Goal: Entertainment & Leisure: Browse casually

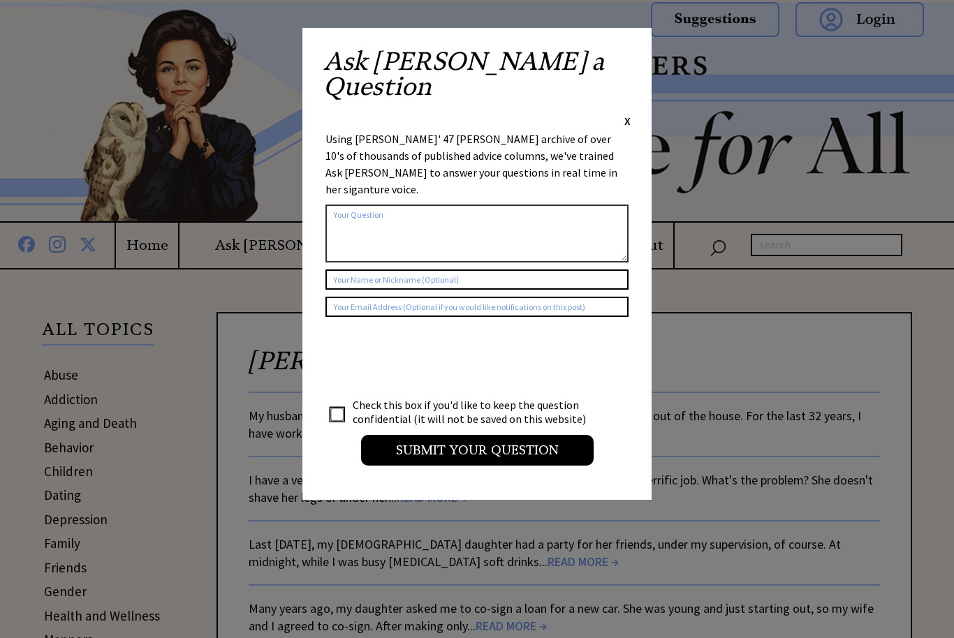
click at [624, 114] on span "X" at bounding box center [627, 121] width 6 height 14
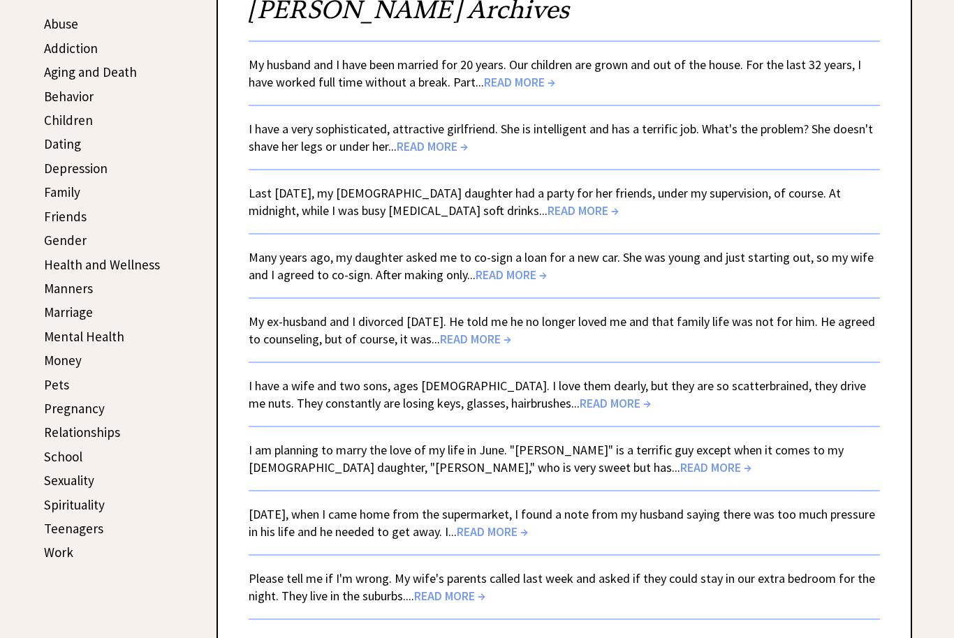
scroll to position [347, 0]
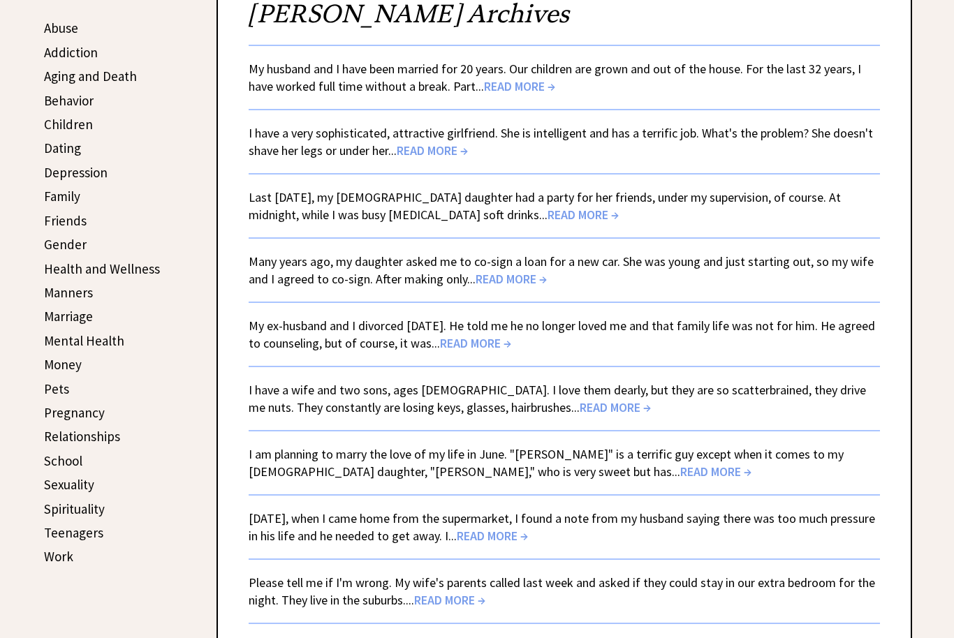
click at [100, 437] on link "Relationships" at bounding box center [82, 436] width 76 height 17
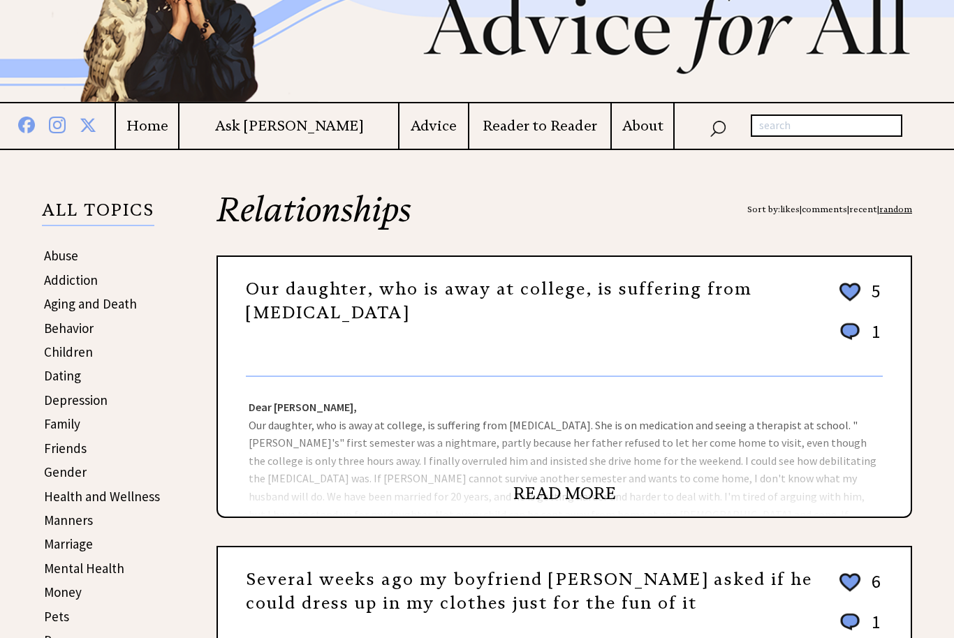
scroll to position [170, 0]
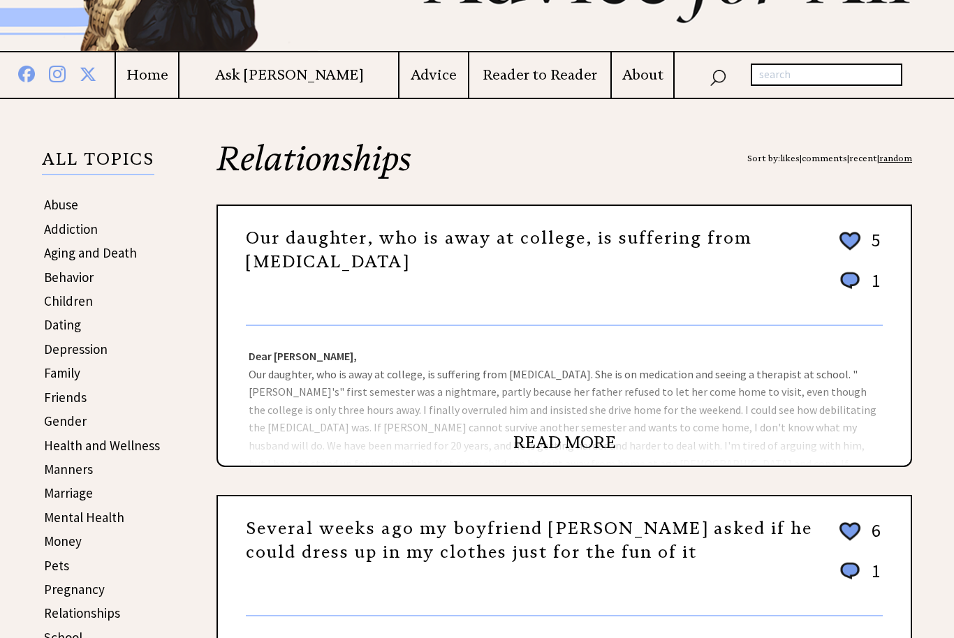
click at [652, 406] on div "Dear [PERSON_NAME], Our daughter, who is away at college, is suffering from [ME…" at bounding box center [564, 396] width 692 height 140
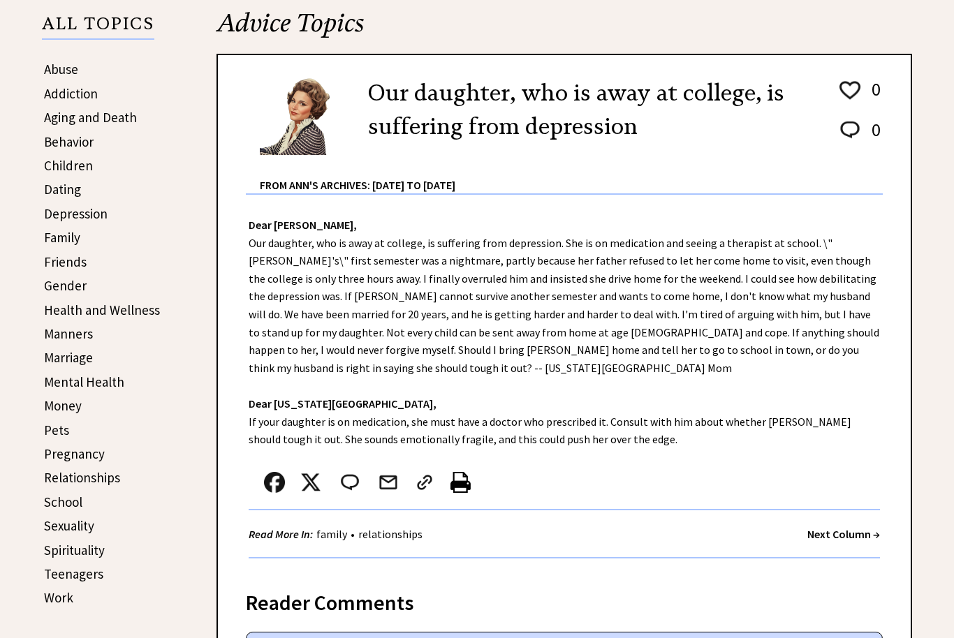
scroll to position [309, 0]
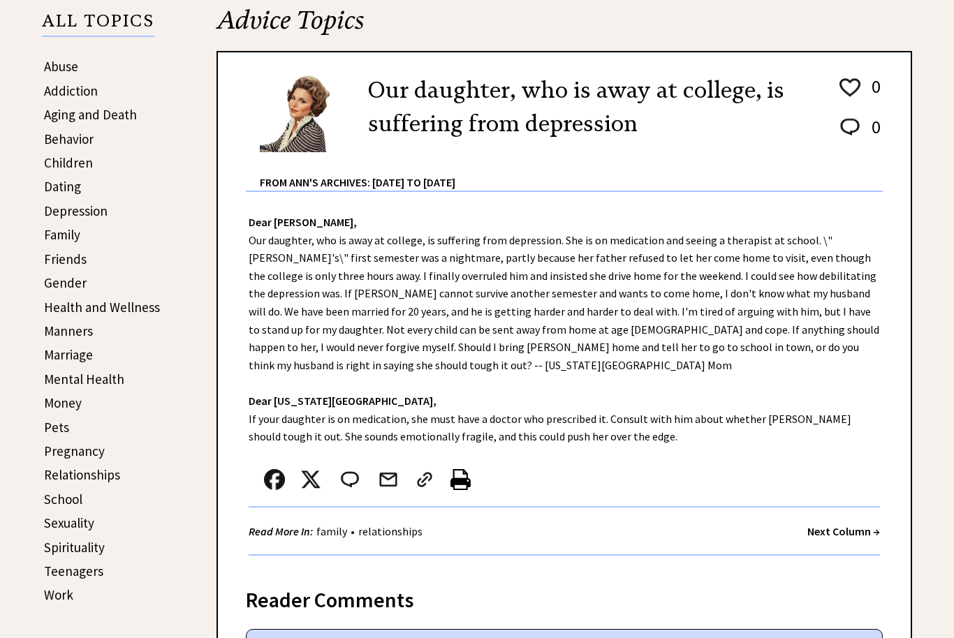
click at [836, 524] on strong "Next Column →" at bounding box center [843, 531] width 73 height 14
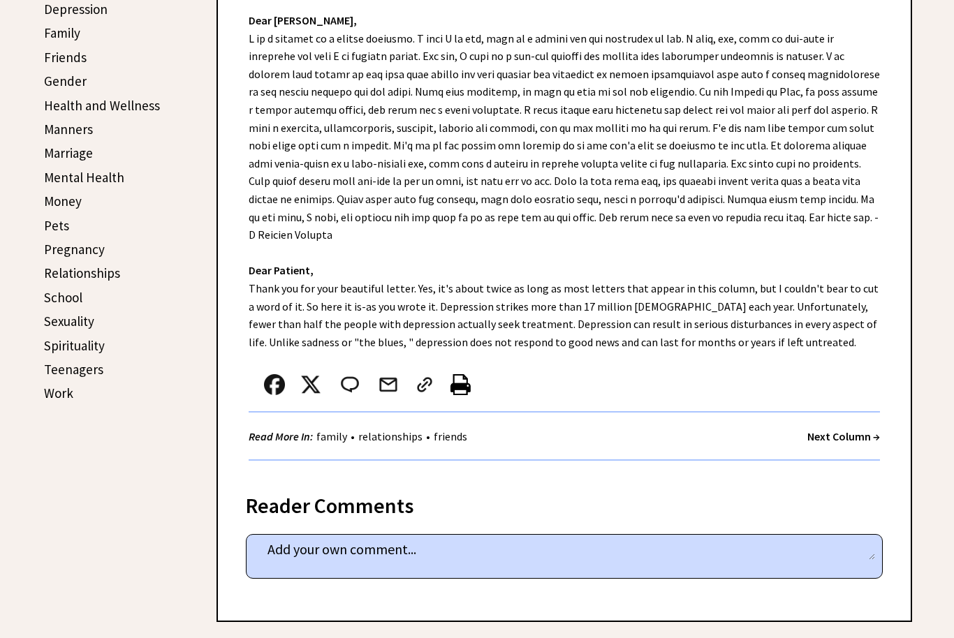
scroll to position [503, 0]
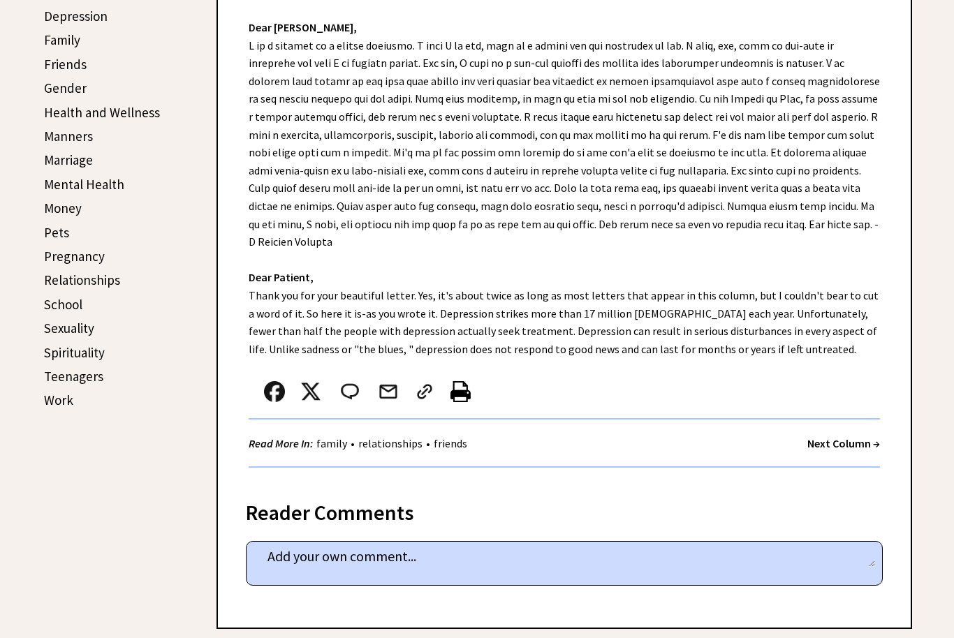
click at [815, 437] on strong "Next Column →" at bounding box center [843, 444] width 73 height 14
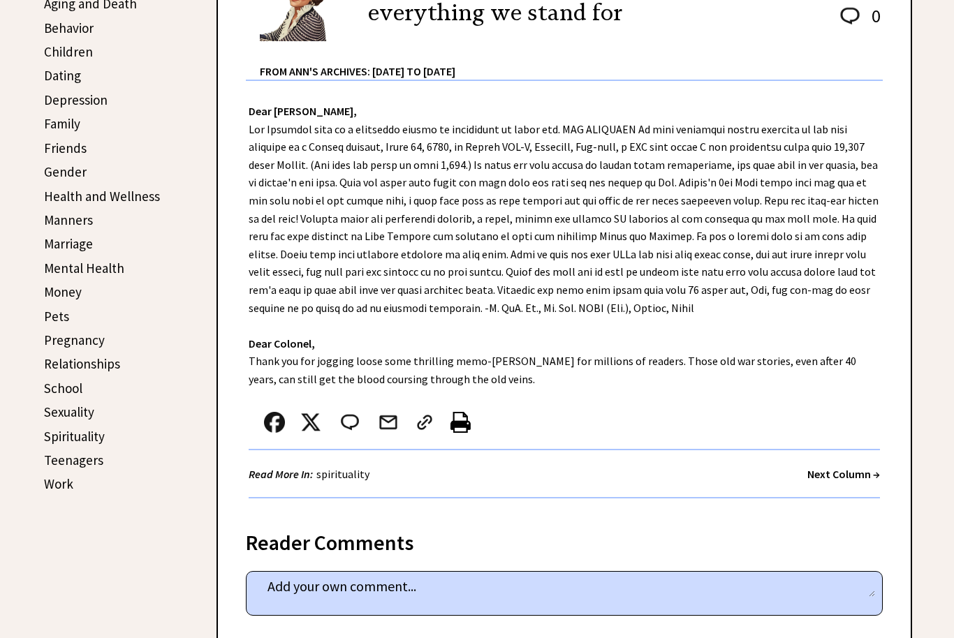
scroll to position [431, 0]
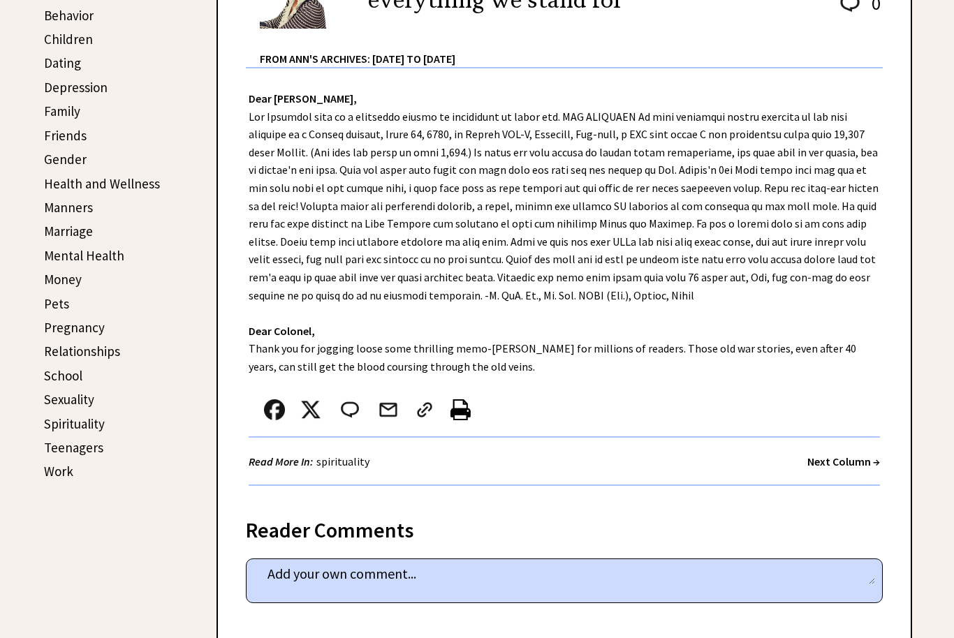
click at [813, 460] on strong "Next Column →" at bounding box center [843, 462] width 73 height 14
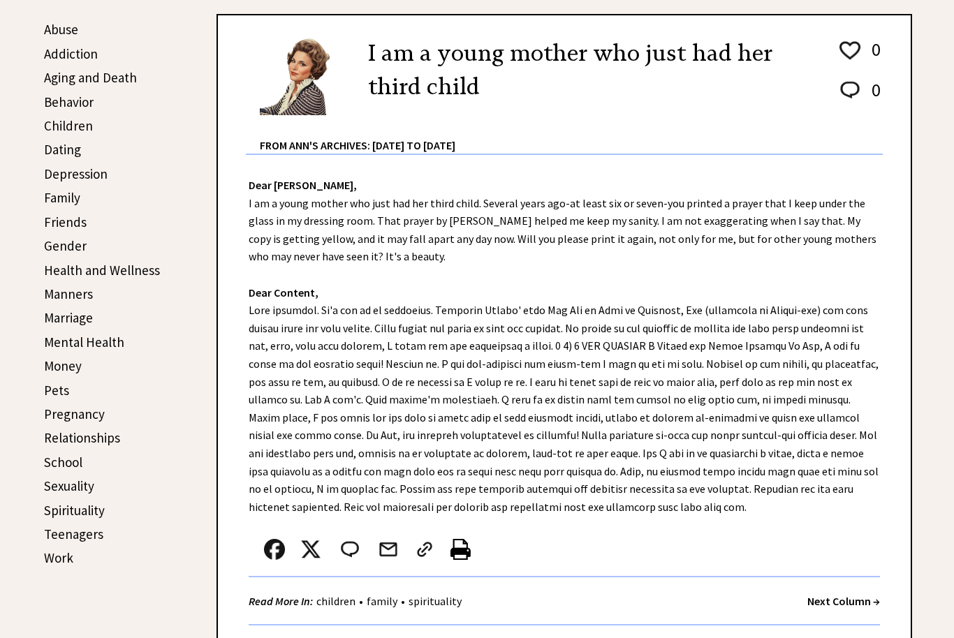
scroll to position [345, 0]
click at [834, 595] on strong "Next Column →" at bounding box center [843, 602] width 73 height 14
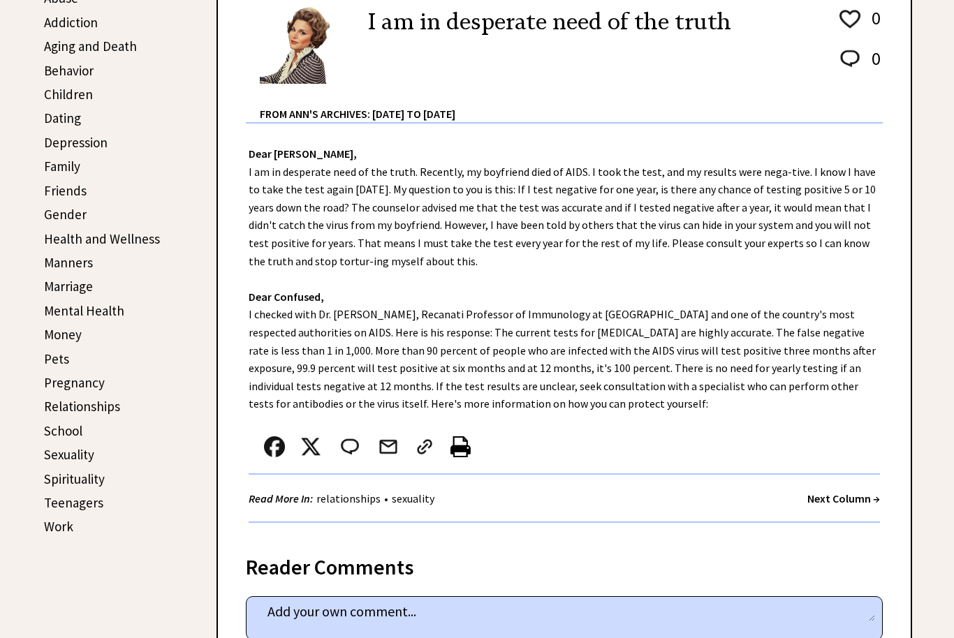
scroll to position [383, 0]
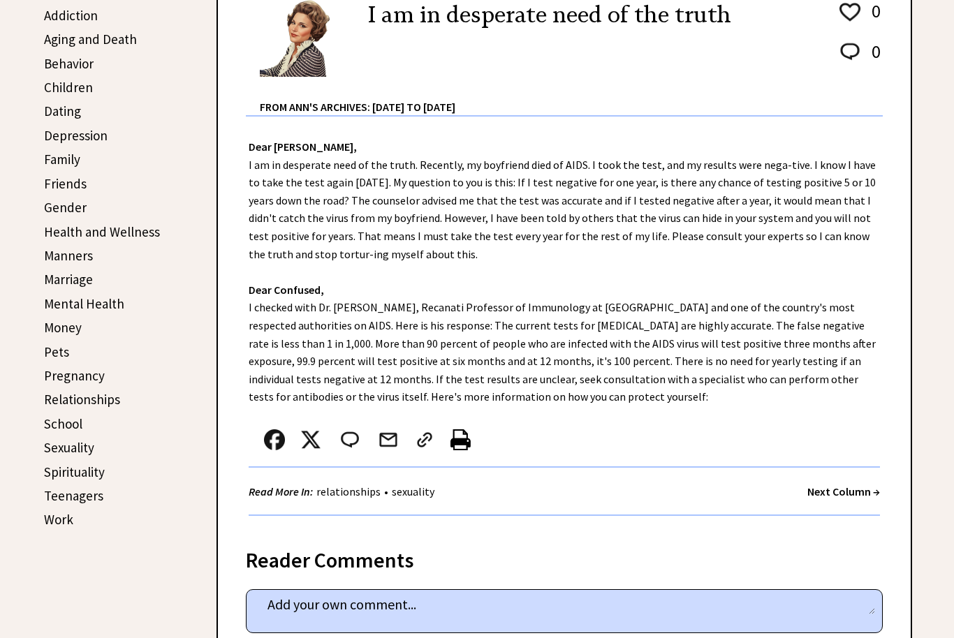
click at [818, 487] on strong "Next Column →" at bounding box center [843, 492] width 73 height 14
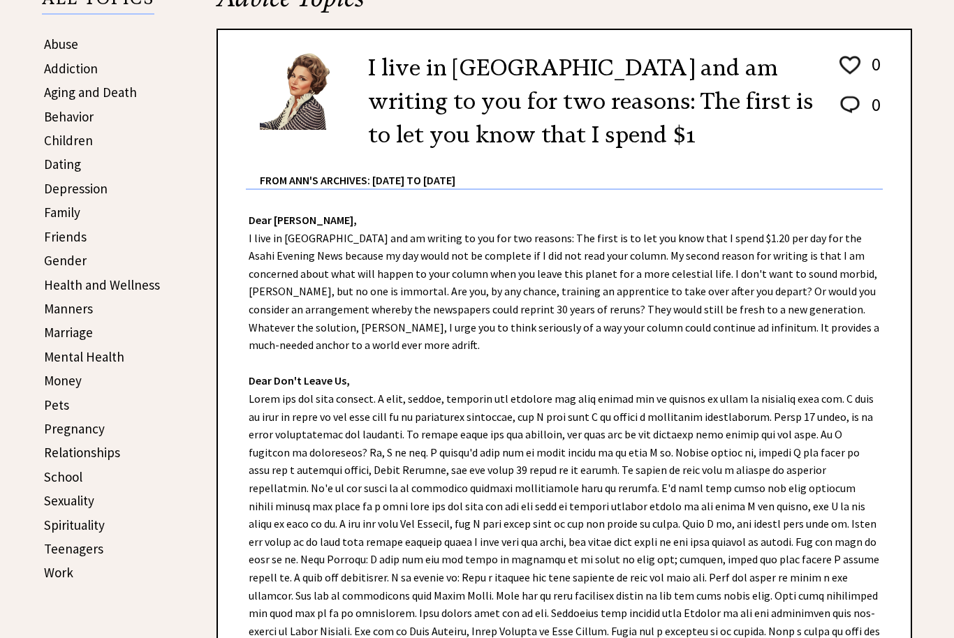
scroll to position [332, 0]
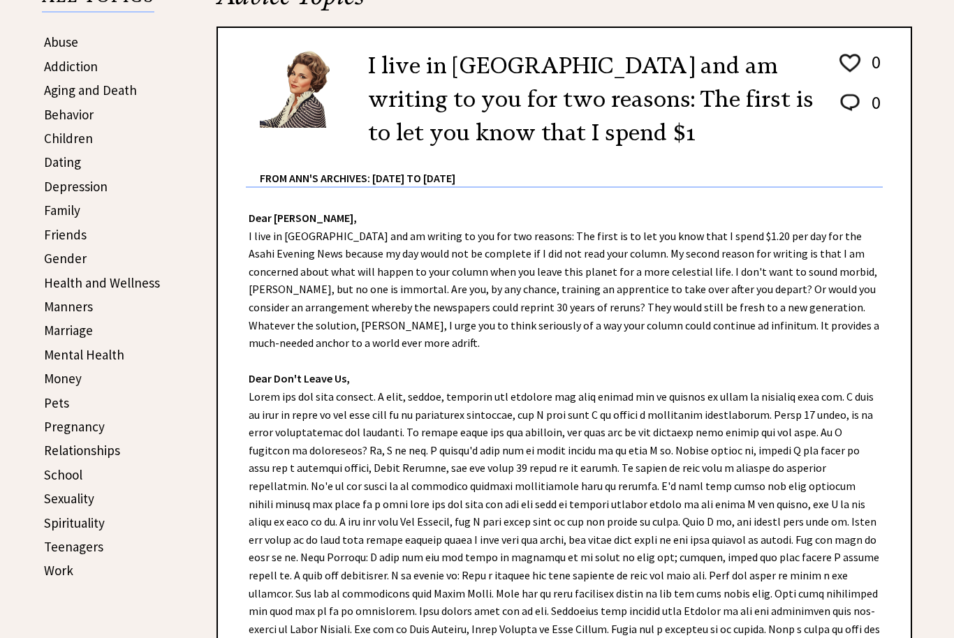
click at [96, 450] on link "Relationships" at bounding box center [82, 451] width 76 height 17
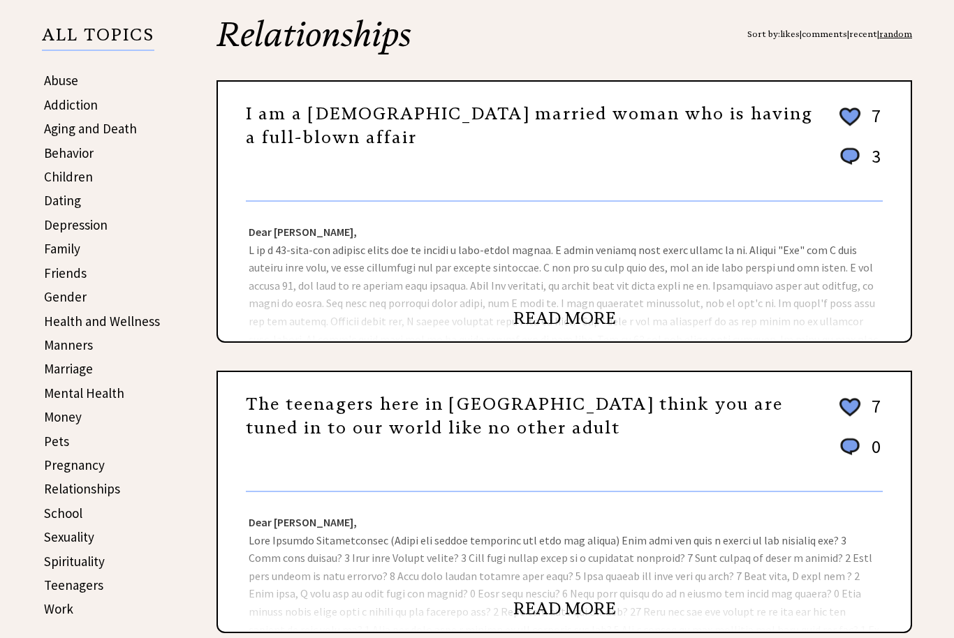
scroll to position [294, 0]
click at [749, 311] on div "Dear Ann Landers, Dear Pennsylvania, Put everything on hold until Bob's mother …" at bounding box center [564, 272] width 692 height 140
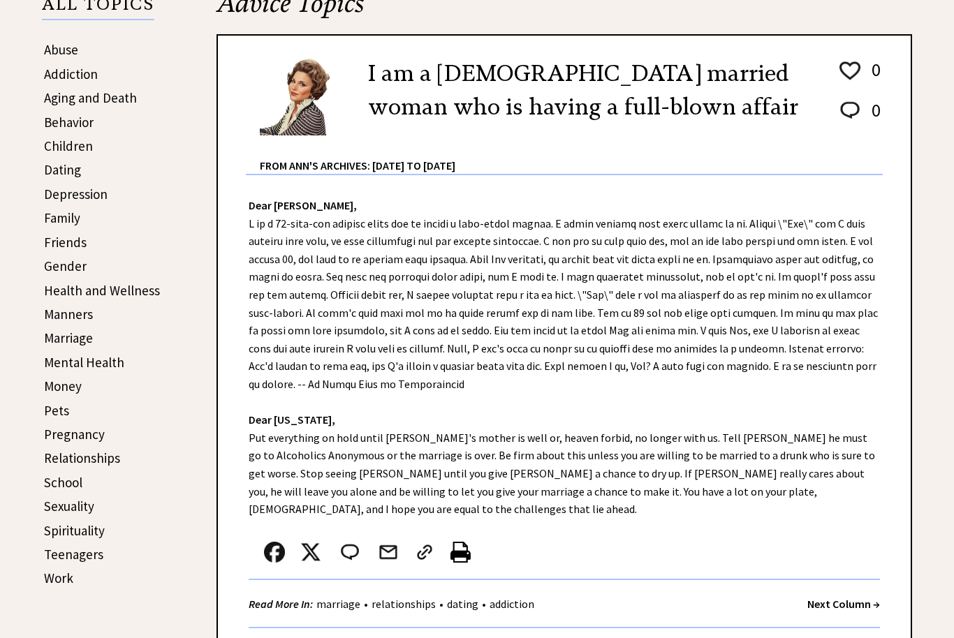
scroll to position [325, 0]
click at [861, 598] on strong "Next Column →" at bounding box center [843, 605] width 73 height 14
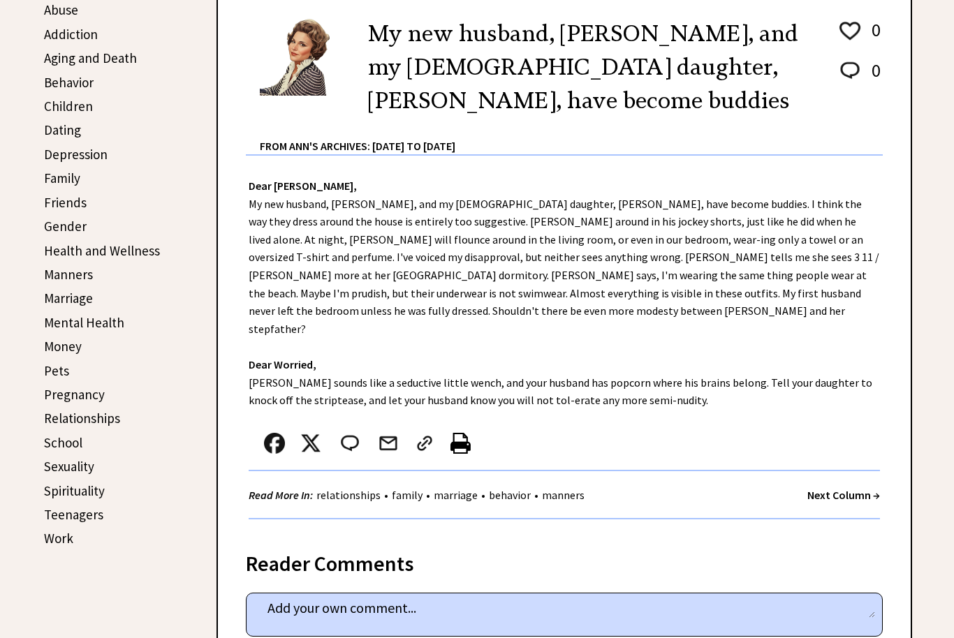
scroll to position [371, 0]
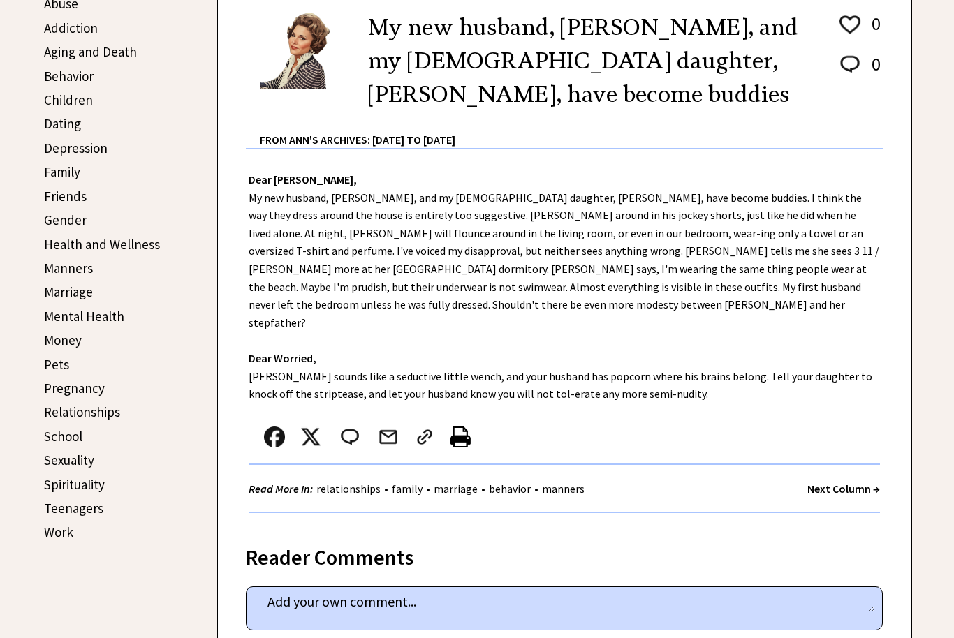
click at [811, 482] on strong "Next Column →" at bounding box center [843, 489] width 73 height 14
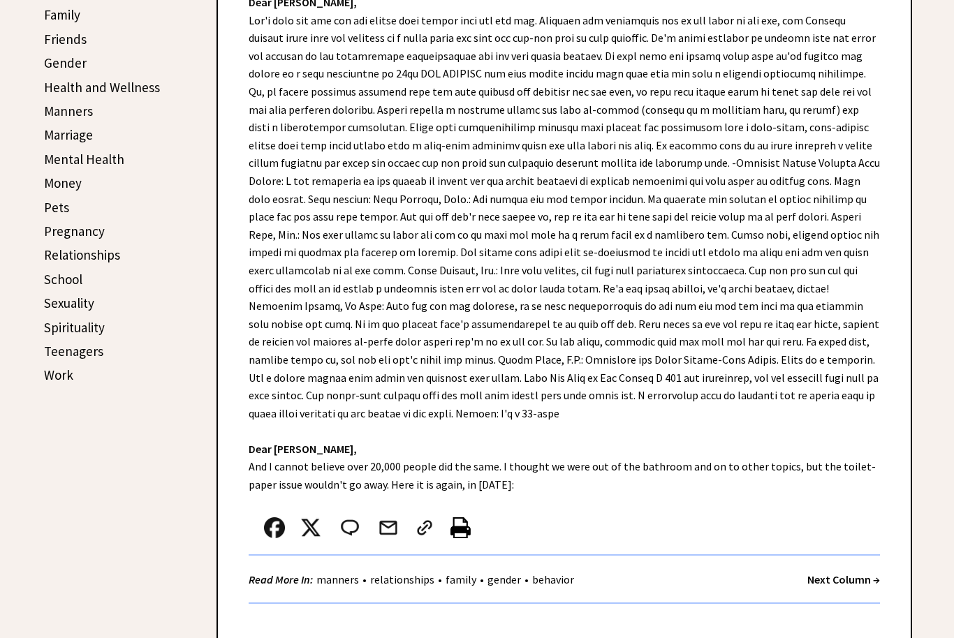
scroll to position [527, 0]
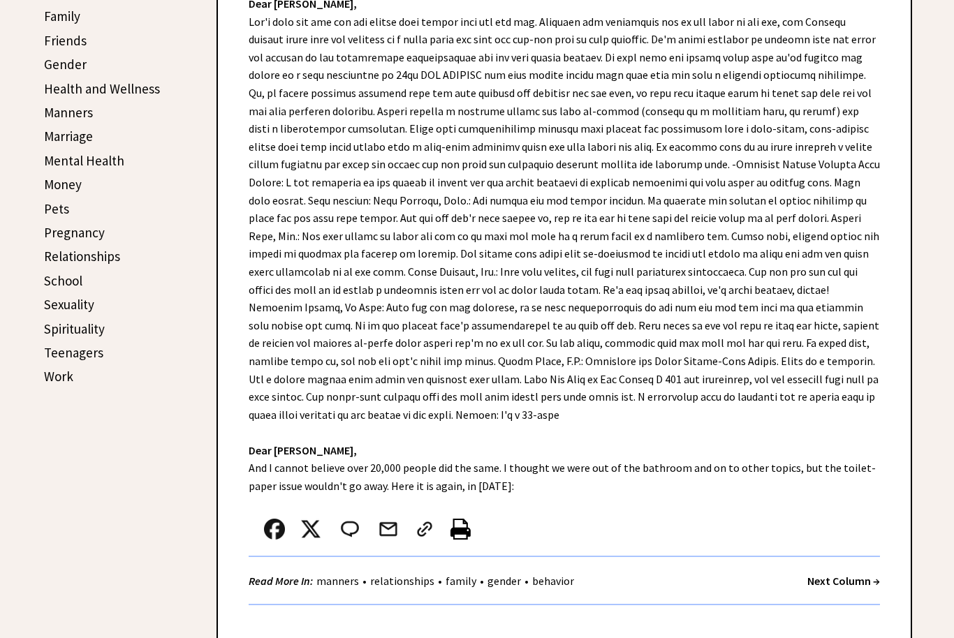
click at [818, 574] on strong "Next Column →" at bounding box center [843, 581] width 73 height 14
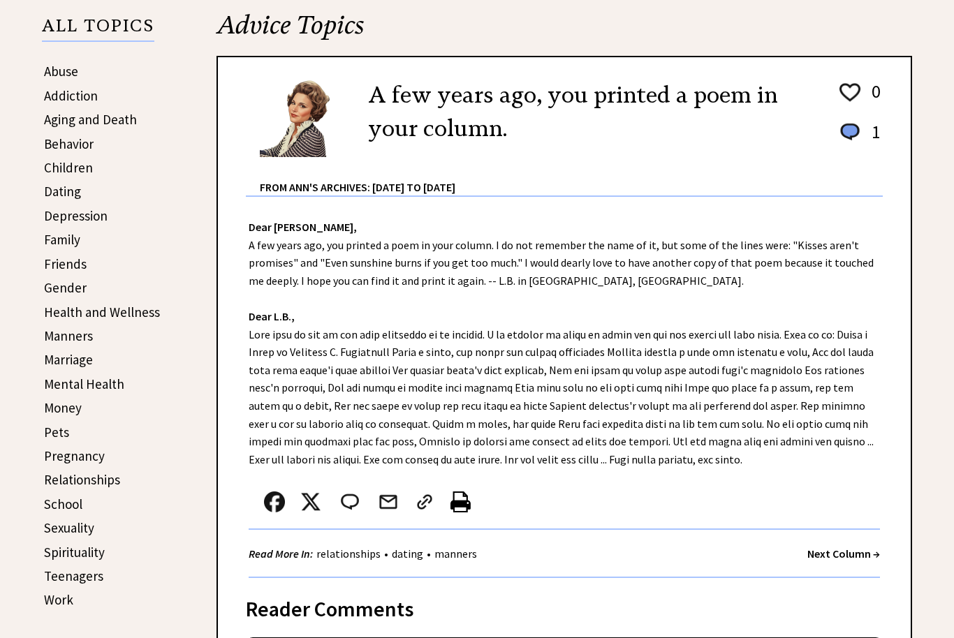
scroll to position [302, 0]
click at [820, 551] on strong "Next Column →" at bounding box center [843, 555] width 73 height 14
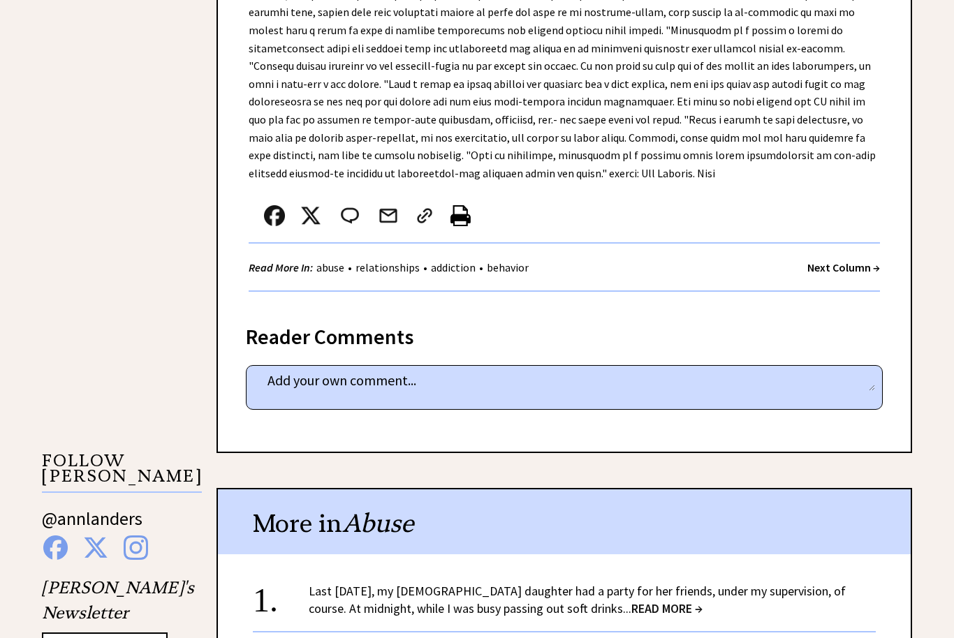
scroll to position [982, 0]
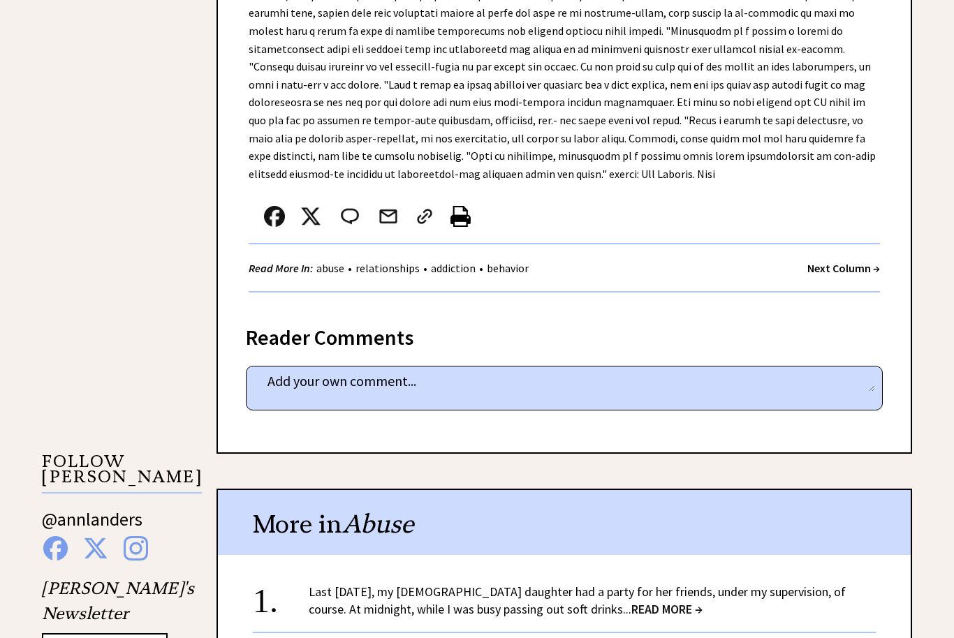
click at [826, 261] on strong "Next Column →" at bounding box center [843, 268] width 73 height 14
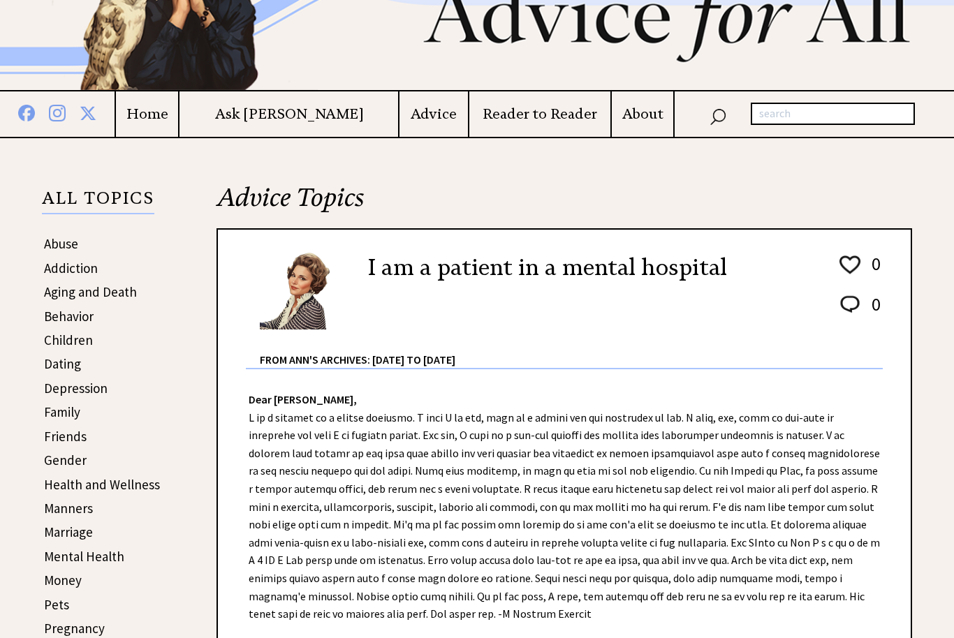
scroll to position [131, 0]
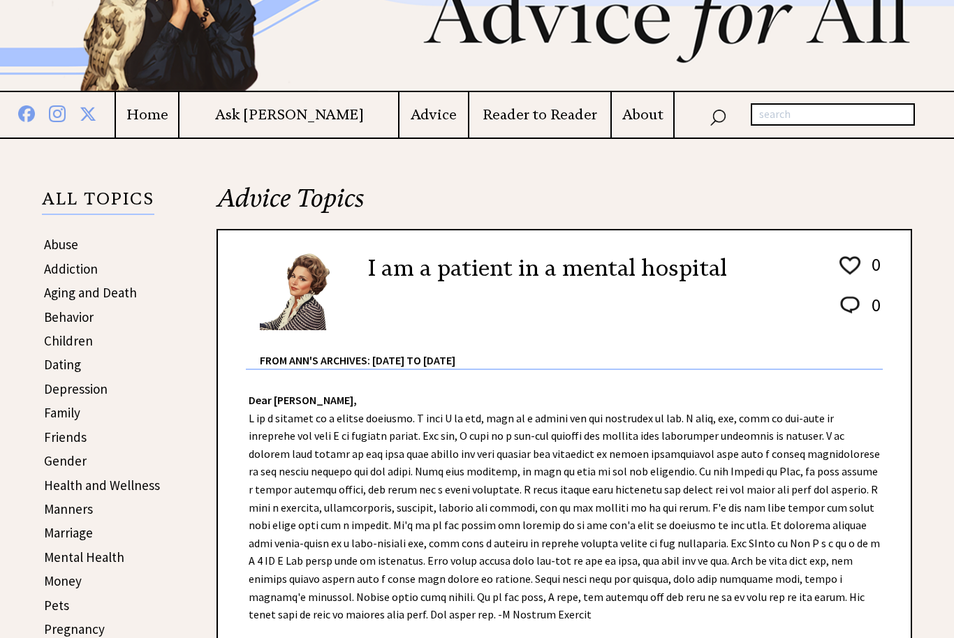
click at [62, 417] on link "Family" at bounding box center [62, 412] width 36 height 17
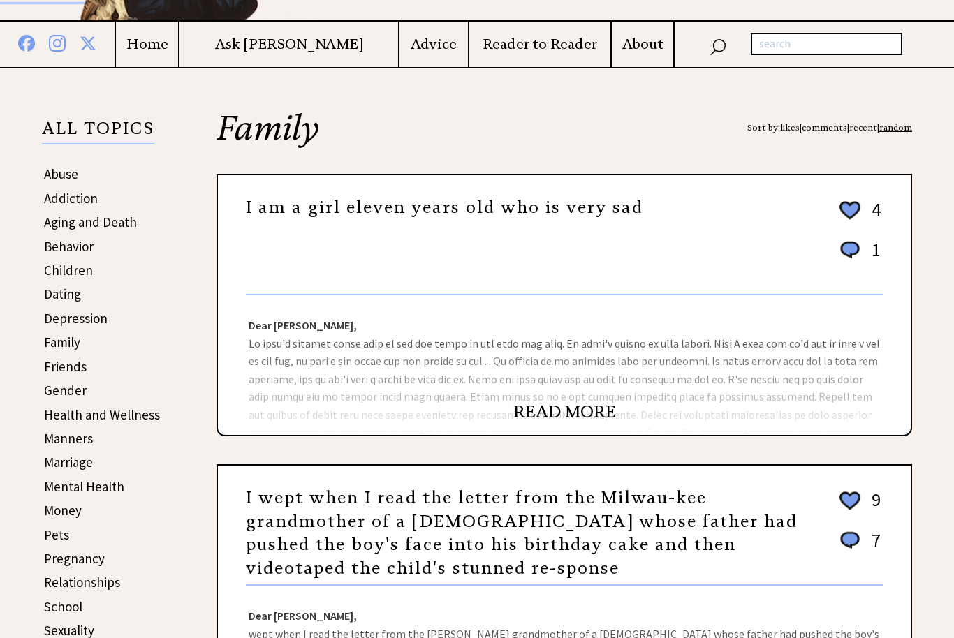
scroll to position [200, 0]
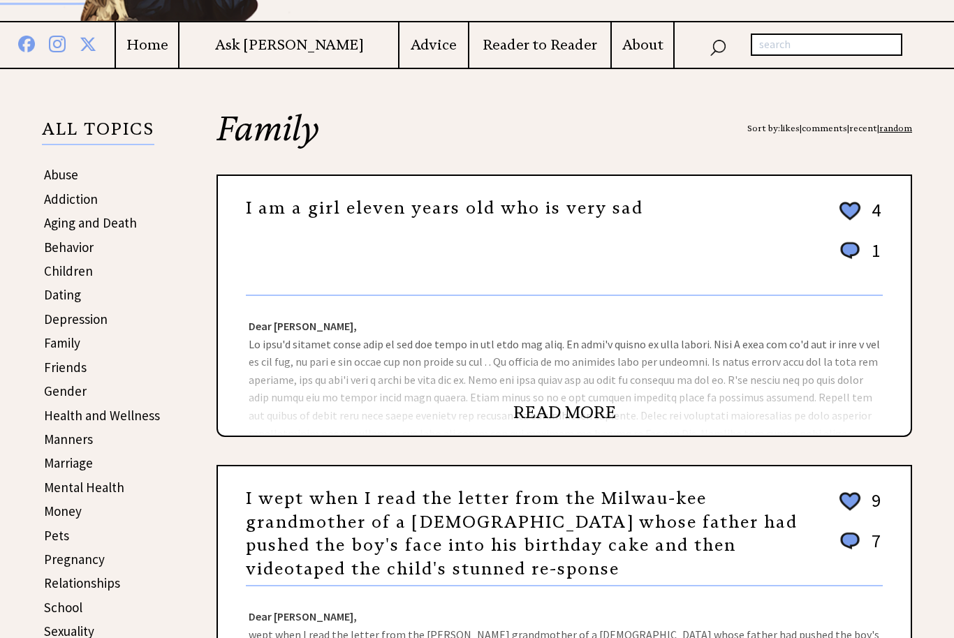
click at [746, 385] on div "Dear Ann Landers, separate Helds of endeavor will avoid head-on-clashes or-wors…" at bounding box center [564, 367] width 692 height 140
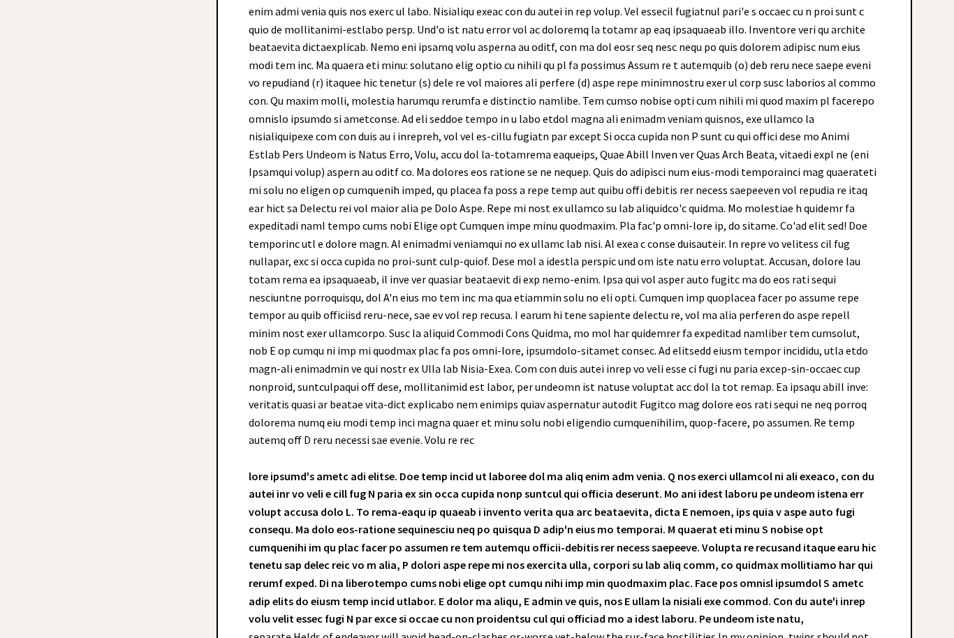
scroll to position [3860, 0]
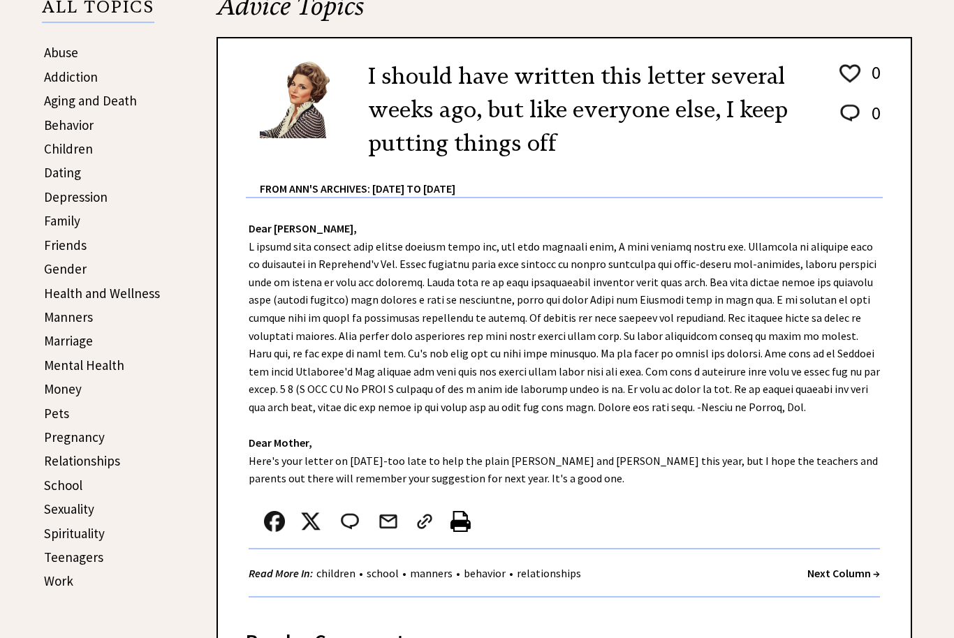
scroll to position [322, 0]
click at [802, 571] on div "Read More In: children • school • manners • behavior • relationships Next Colum…" at bounding box center [564, 574] width 631 height 48
click at [852, 568] on strong "Next Column →" at bounding box center [843, 574] width 73 height 14
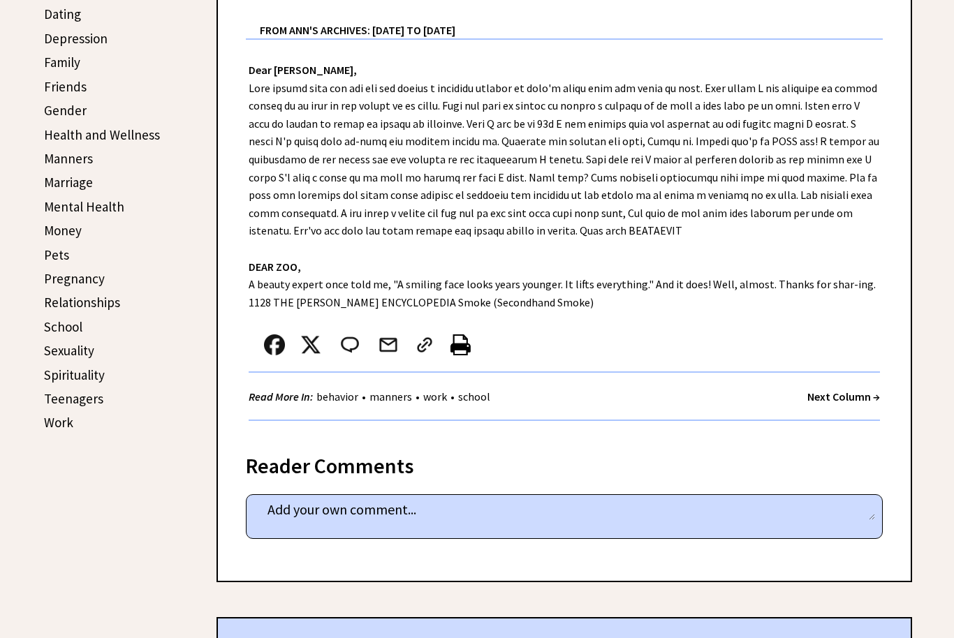
scroll to position [481, 0]
click at [843, 392] on strong "Next Column →" at bounding box center [843, 397] width 73 height 14
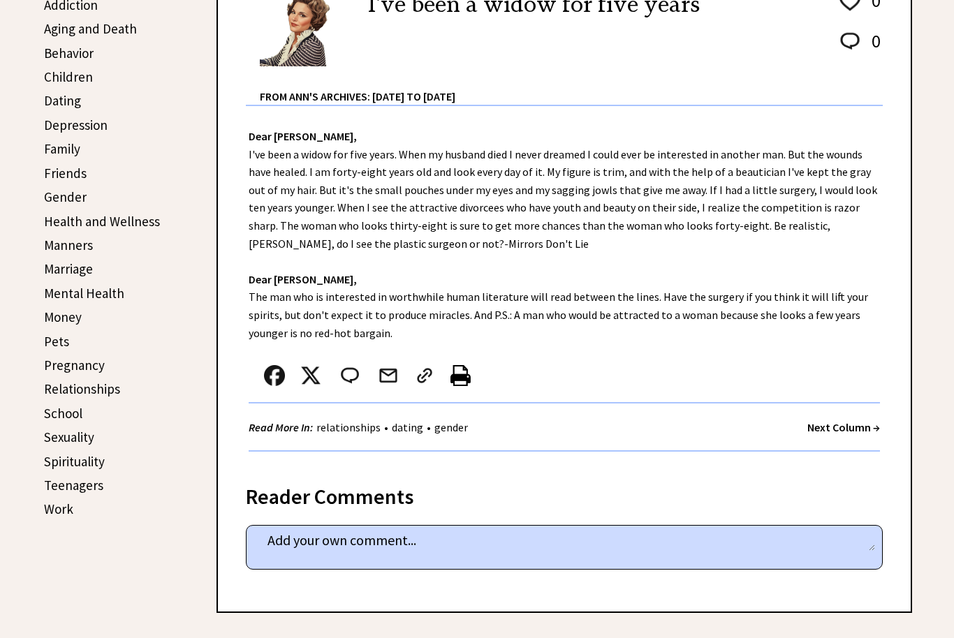
scroll to position [393, 0]
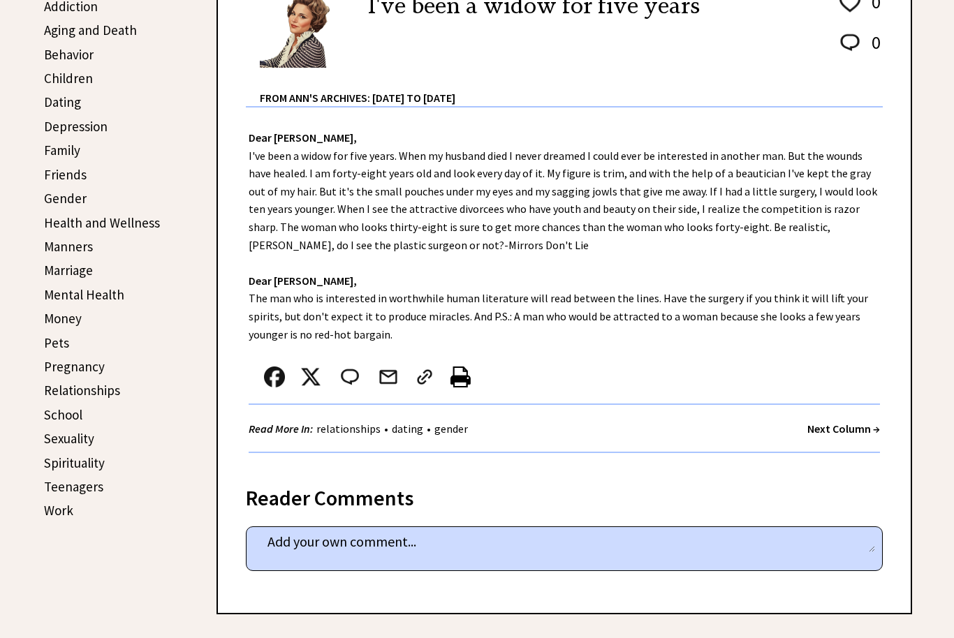
click at [806, 420] on div "Read More In: relationships • dating • gender Next Column →" at bounding box center [564, 429] width 631 height 48
click at [826, 434] on strong "Next Column →" at bounding box center [843, 429] width 73 height 14
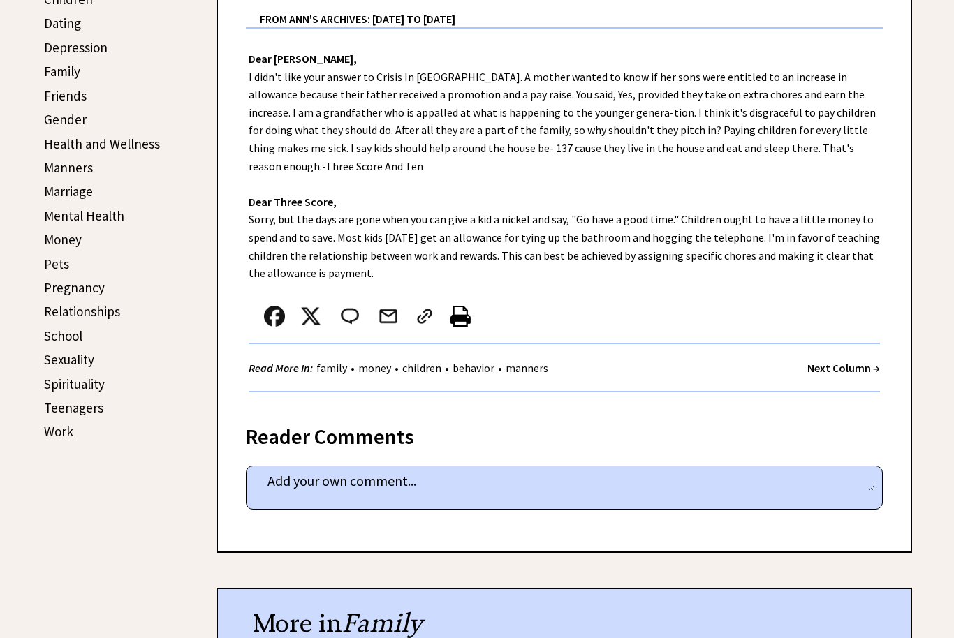
scroll to position [471, 0]
click at [457, 480] on textarea at bounding box center [563, 481] width 621 height 21
